Goal: Navigation & Orientation: Go to known website

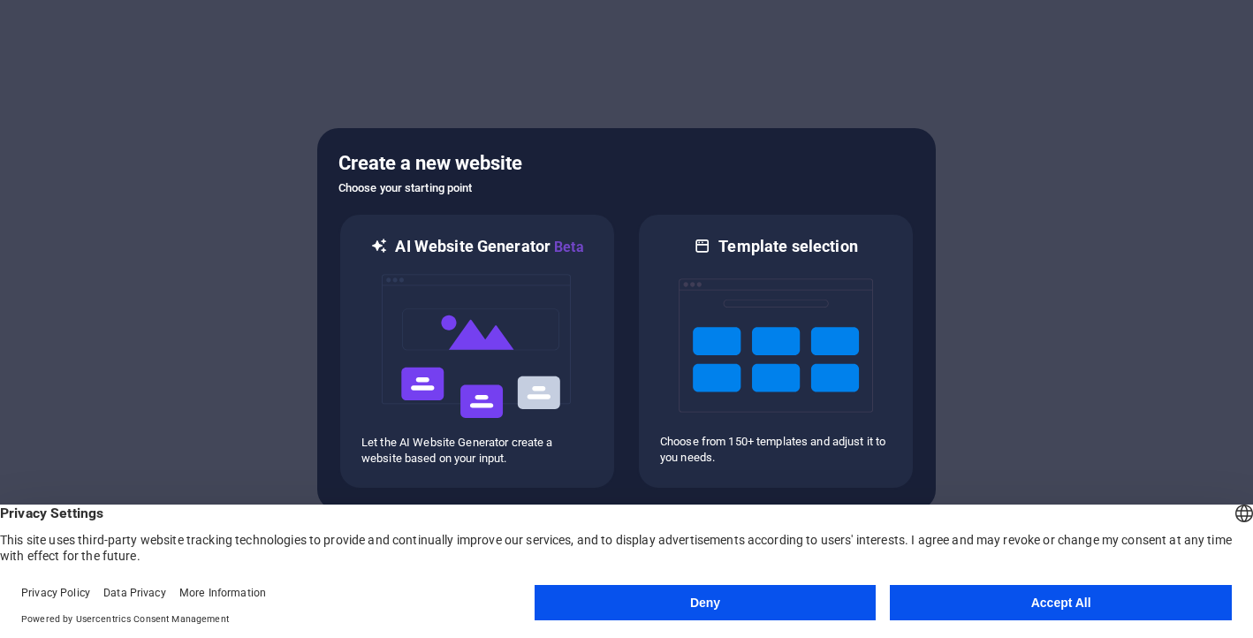
click at [994, 610] on button "Accept All" at bounding box center [1061, 602] width 342 height 35
